Goal: Task Accomplishment & Management: Complete application form

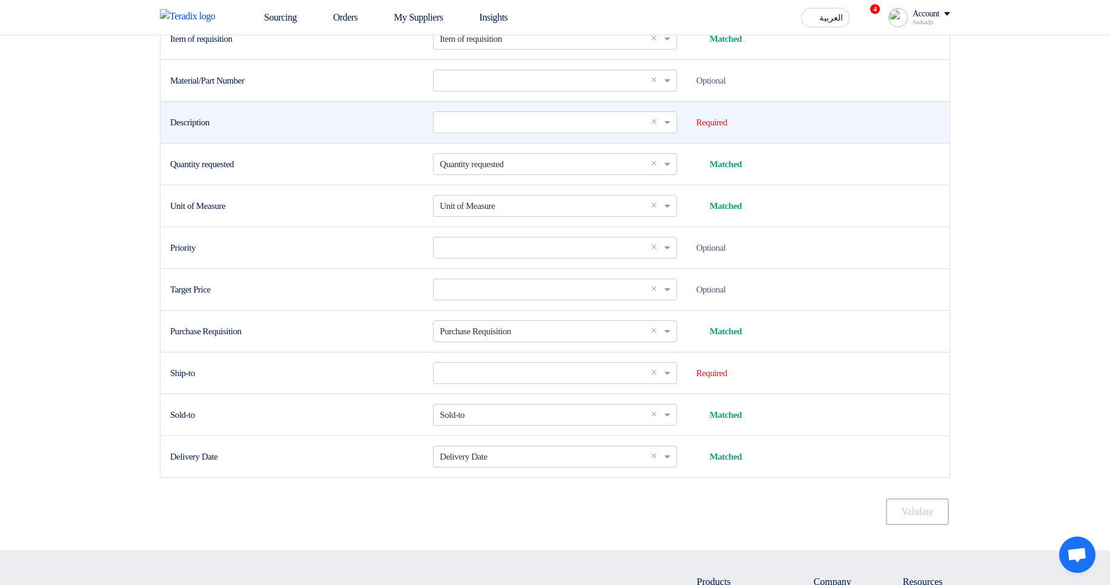
scroll to position [436, 0]
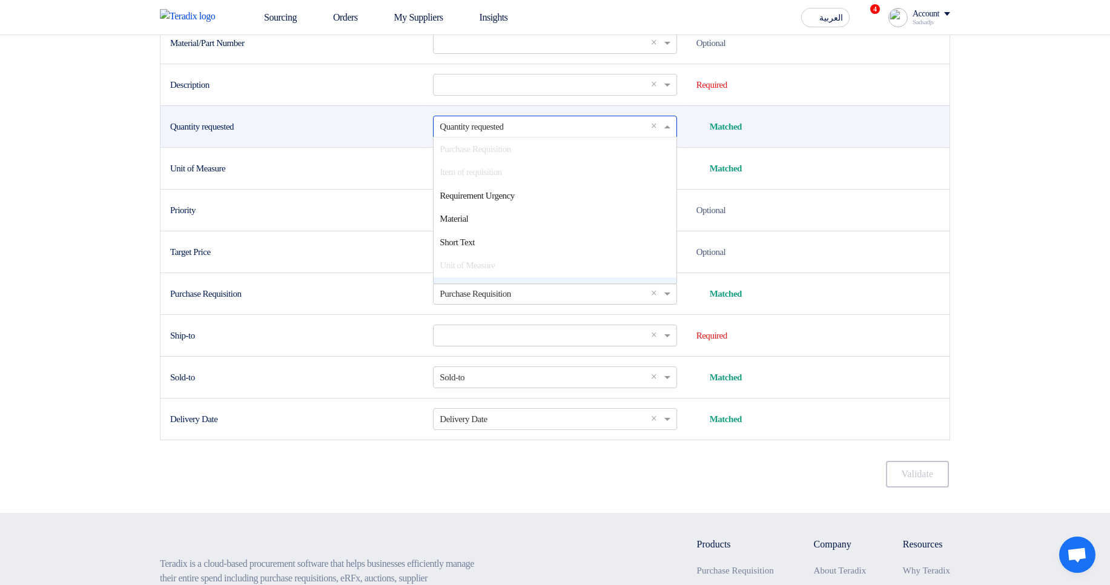
click at [478, 136] on input "text" at bounding box center [549, 126] width 218 height 20
click at [371, 134] on div "Quantity requested" at bounding box center [291, 127] width 243 height 14
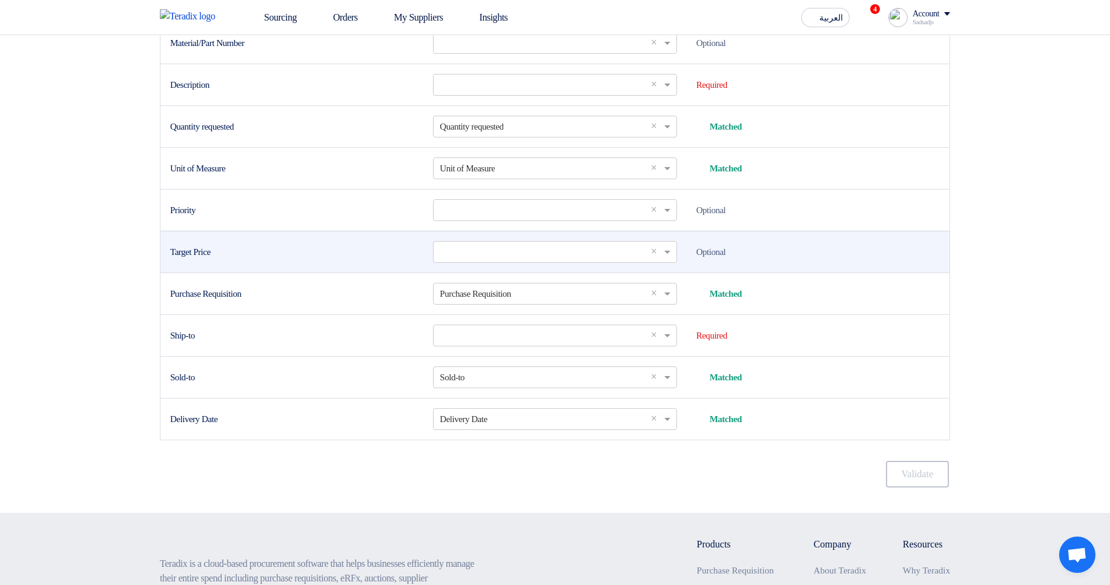
click at [308, 273] on td "Target Price" at bounding box center [291, 252] width 263 height 42
click at [521, 273] on td "Select a column... × ×" at bounding box center [554, 252] width 263 height 42
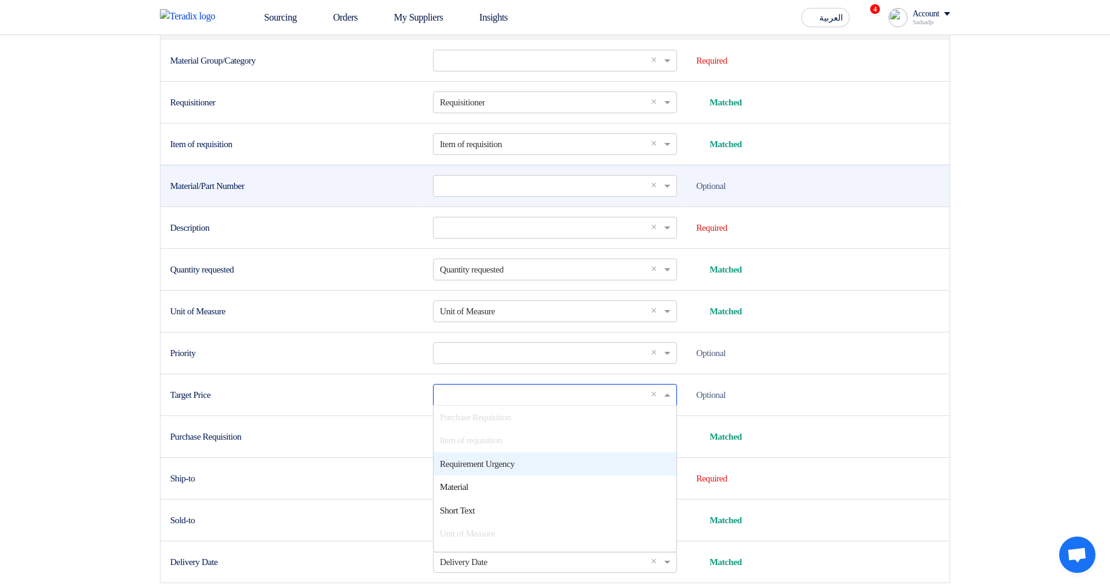
scroll to position [291, 0]
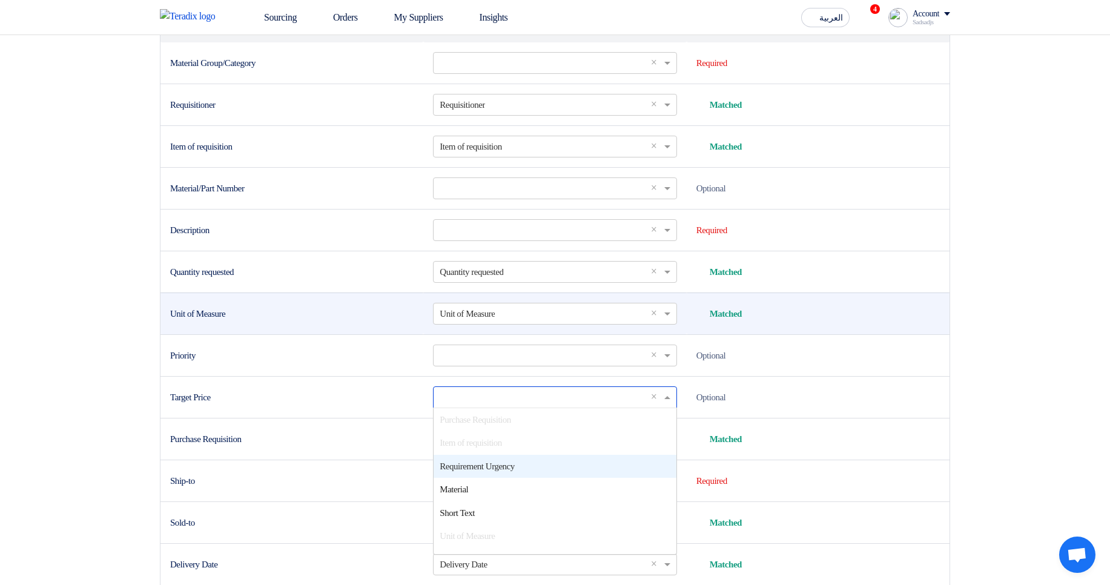
click at [177, 321] on div "Unit of Measure" at bounding box center [291, 314] width 243 height 14
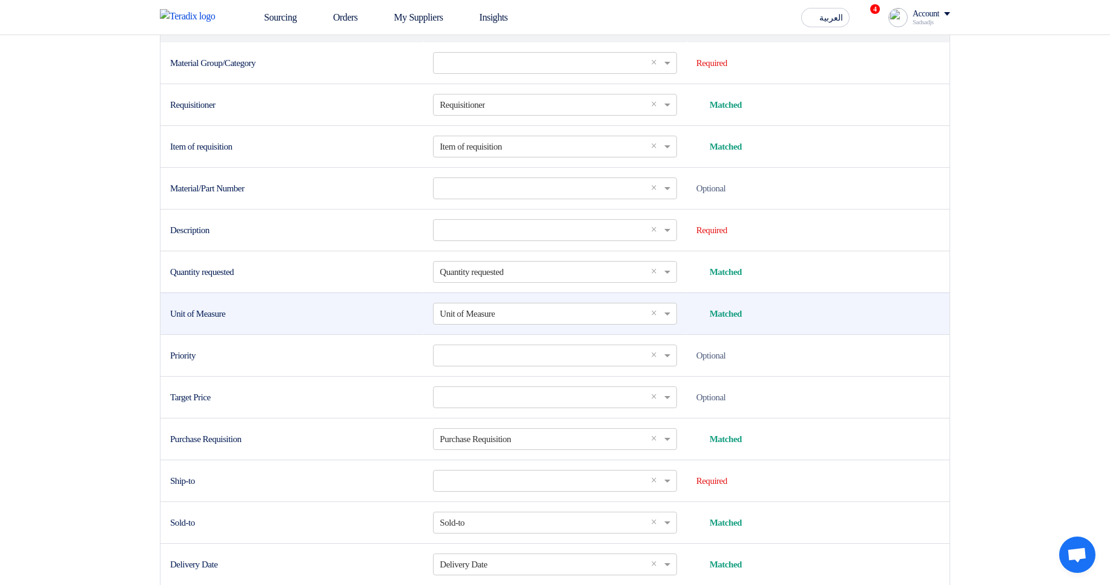
drag, startPoint x: 177, startPoint y: 364, endPoint x: 284, endPoint y: 360, distance: 107.3
click at [284, 321] on div "Unit of Measure" at bounding box center [291, 314] width 243 height 14
click at [327, 321] on div "Unit of Measure" at bounding box center [291, 314] width 243 height 14
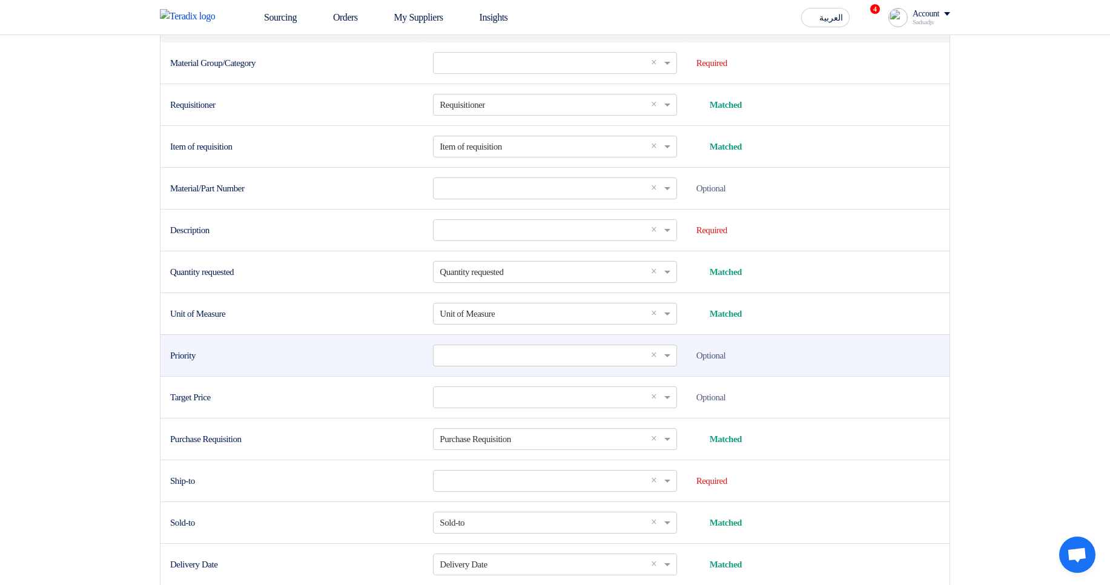
click at [190, 363] on div "Priority" at bounding box center [291, 356] width 243 height 14
drag, startPoint x: 190, startPoint y: 405, endPoint x: 764, endPoint y: 402, distance: 574.7
click at [764, 376] on tr "Priority Select a column... × × Optional" at bounding box center [554, 355] width 789 height 42
click at [864, 376] on td "Optional" at bounding box center [818, 355] width 263 height 42
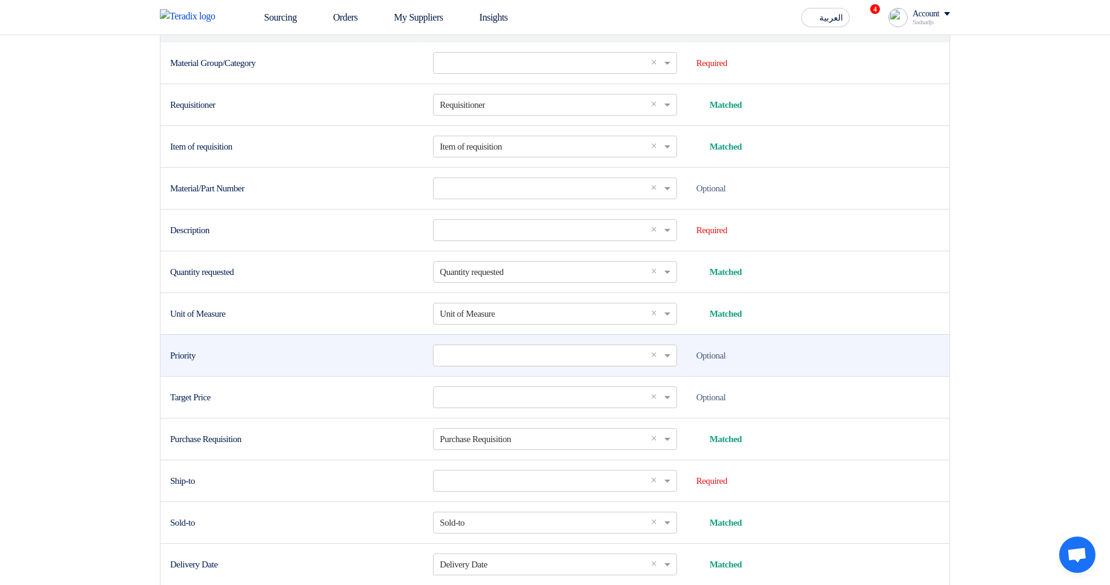
drag, startPoint x: 829, startPoint y: 433, endPoint x: 174, endPoint y: 402, distance: 656.0
click at [174, 402] on tbody "Material Group/Category Select a column... × × Required Requisitioner Select a …" at bounding box center [554, 313] width 789 height 543
click at [174, 363] on div "Priority" at bounding box center [291, 356] width 243 height 14
